Goal: Transaction & Acquisition: Book appointment/travel/reservation

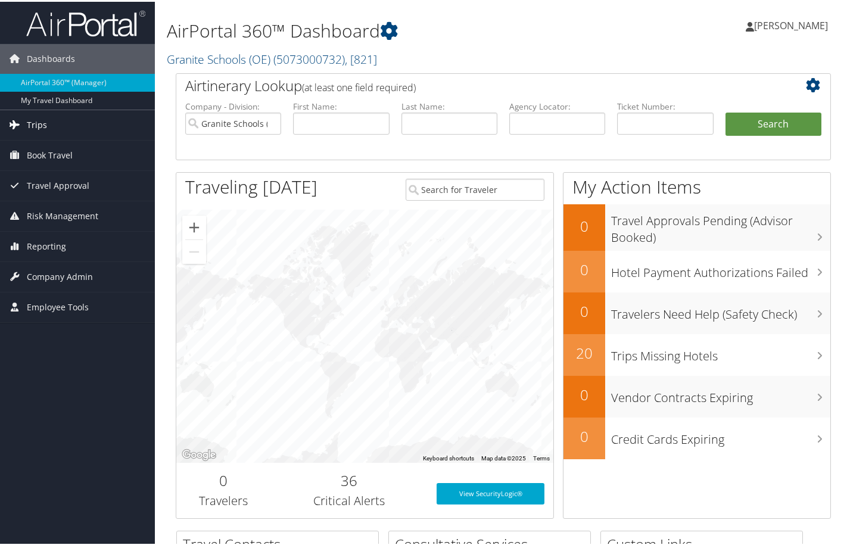
click at [30, 122] on span "Trips" at bounding box center [37, 123] width 20 height 30
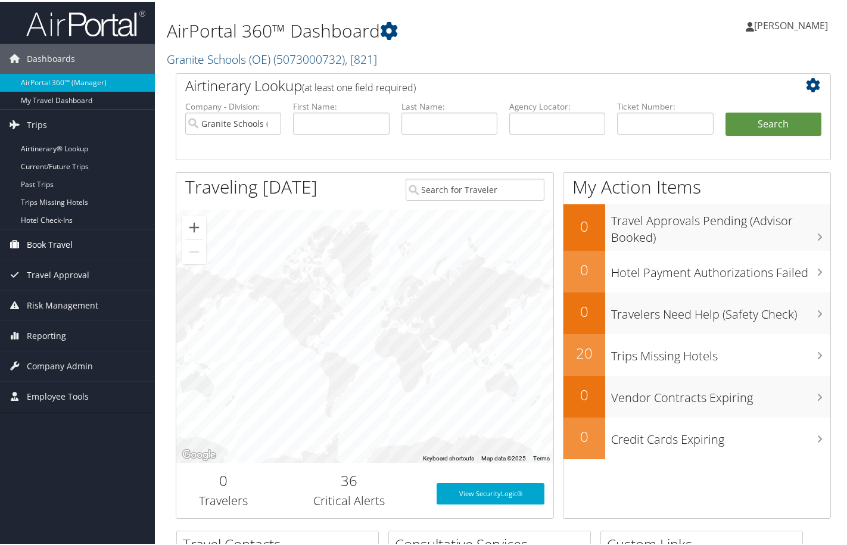
click at [43, 242] on span "Book Travel" at bounding box center [50, 243] width 46 height 30
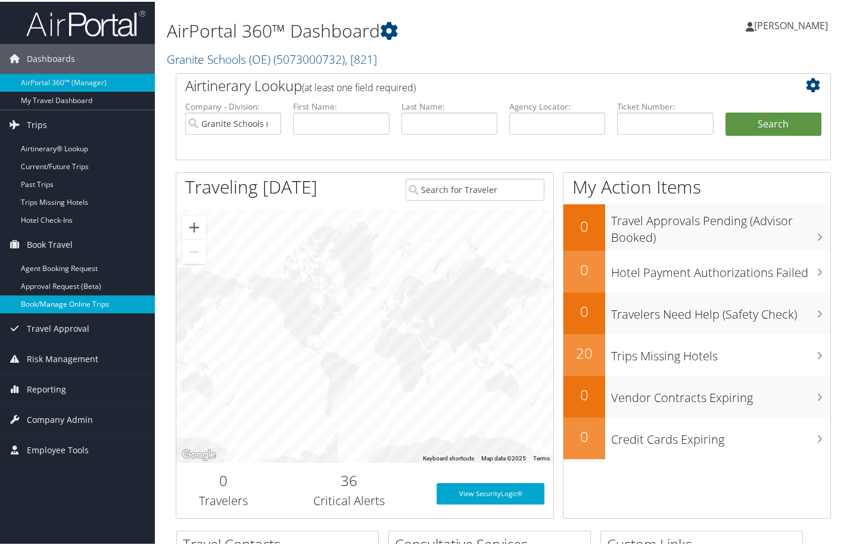
click at [68, 302] on link "Book/Manage Online Trips" at bounding box center [77, 303] width 155 height 18
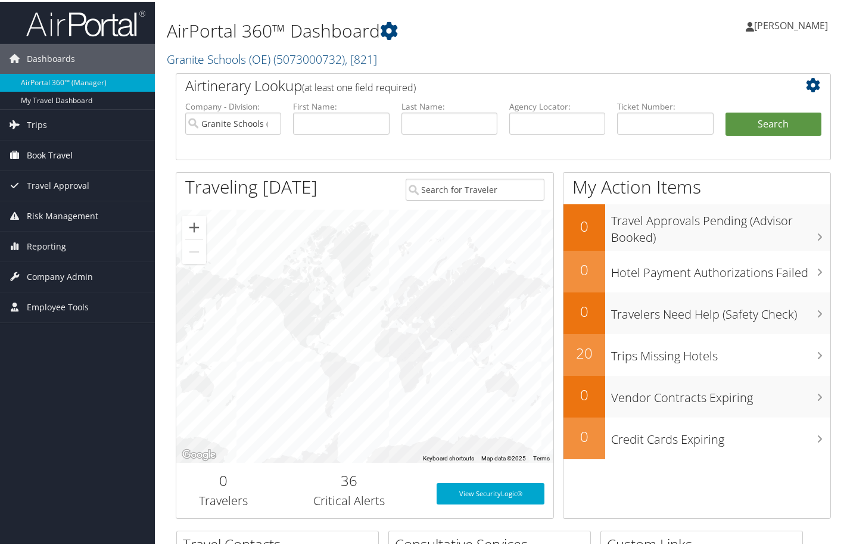
click at [59, 151] on span "Book Travel" at bounding box center [50, 154] width 46 height 30
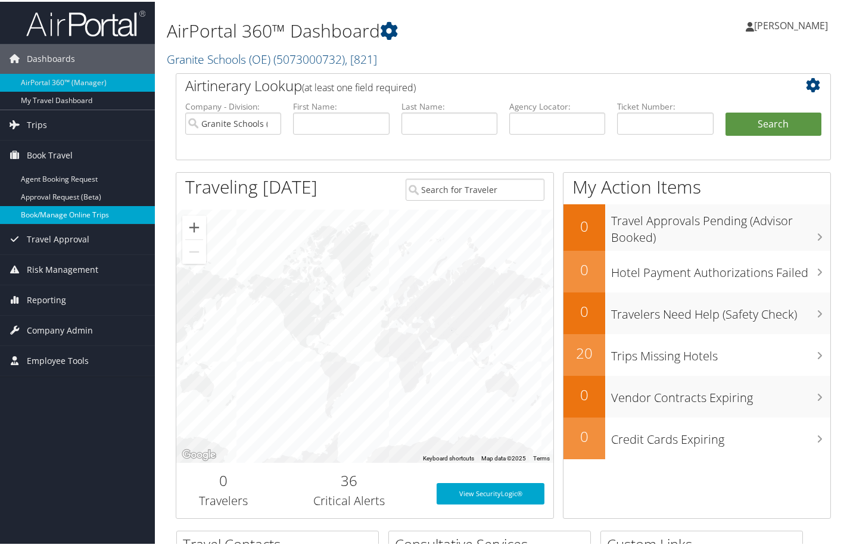
click at [78, 215] on link "Book/Manage Online Trips" at bounding box center [77, 213] width 155 height 18
